Goal: Find contact information: Find contact information

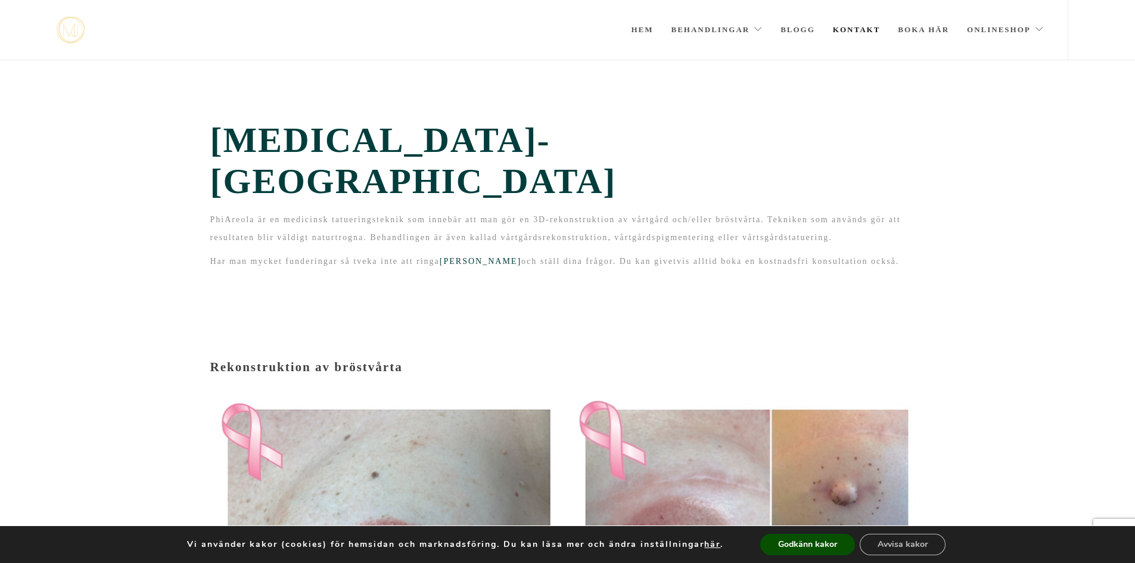
click at [852, 24] on link "Kontakt" at bounding box center [857, 30] width 48 height 60
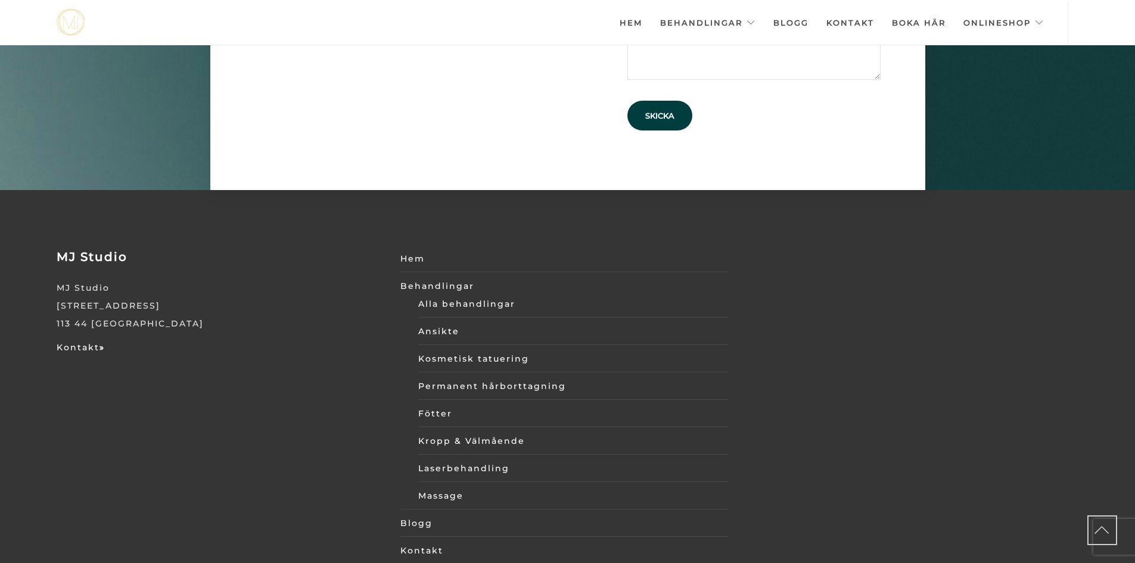
scroll to position [4042, 0]
